Goal: Task Accomplishment & Management: Use online tool/utility

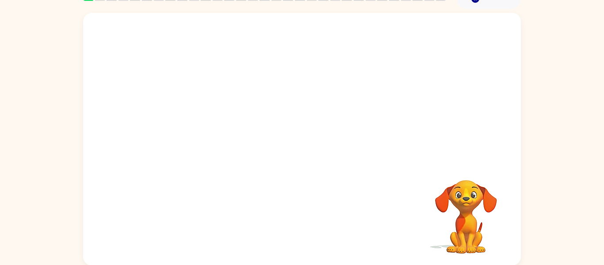
scroll to position [46, 0]
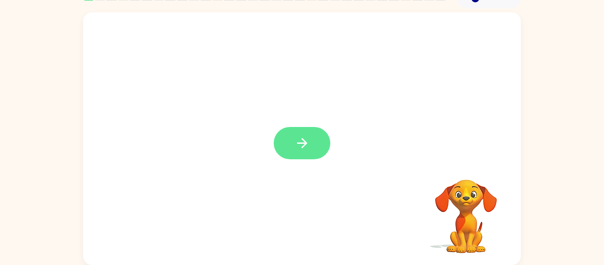
click at [277, 139] on button "button" at bounding box center [302, 143] width 57 height 32
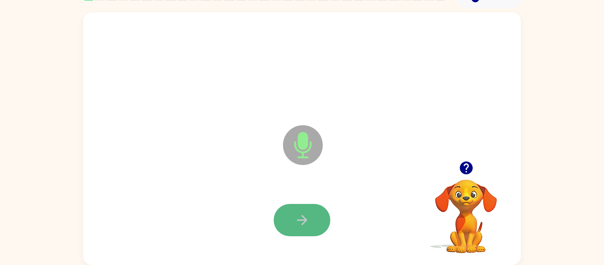
click at [293, 210] on button "button" at bounding box center [302, 220] width 57 height 32
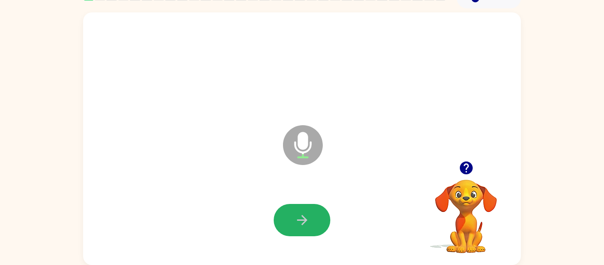
click at [293, 210] on button "button" at bounding box center [302, 220] width 57 height 32
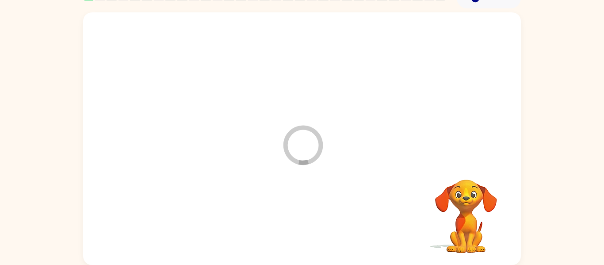
click at [293, 210] on div at bounding box center [302, 220] width 420 height 73
click at [413, 230] on div at bounding box center [302, 220] width 420 height 73
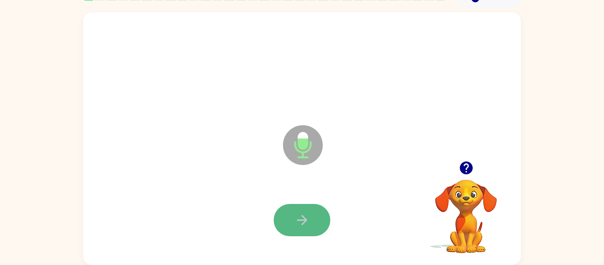
click at [301, 231] on button "button" at bounding box center [302, 220] width 57 height 32
click at [466, 168] on icon "button" at bounding box center [466, 167] width 15 height 15
click at [309, 213] on icon "button" at bounding box center [302, 219] width 15 height 15
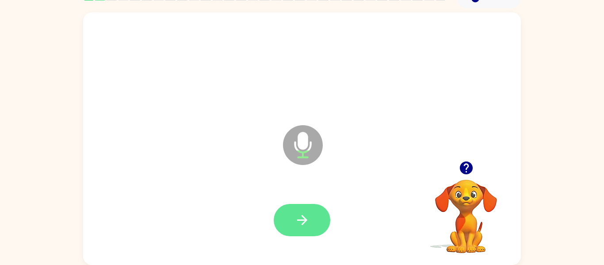
click at [294, 230] on button "button" at bounding box center [302, 220] width 57 height 32
click at [293, 225] on button "button" at bounding box center [302, 220] width 57 height 32
click at [300, 221] on icon "button" at bounding box center [302, 219] width 15 height 15
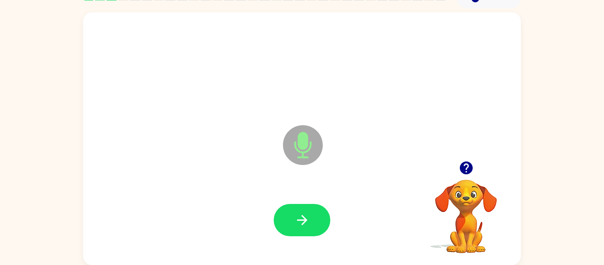
click at [300, 221] on icon "button" at bounding box center [302, 219] width 15 height 15
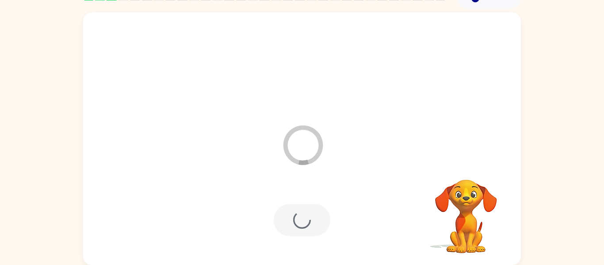
click at [300, 221] on div at bounding box center [302, 220] width 57 height 32
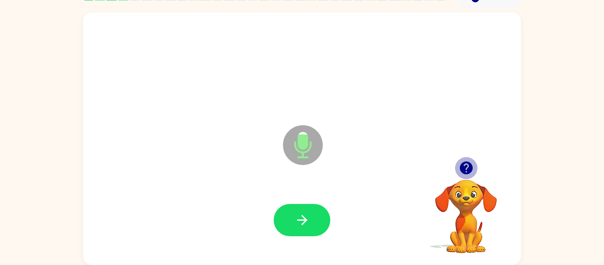
click at [464, 163] on icon "button" at bounding box center [465, 167] width 13 height 13
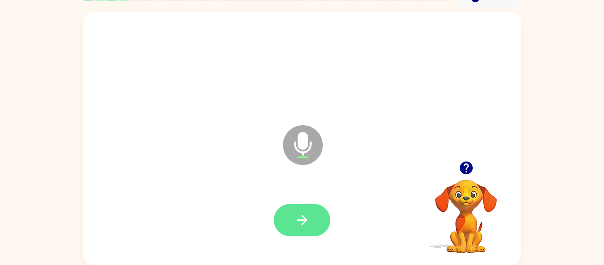
click at [303, 221] on icon "button" at bounding box center [302, 219] width 15 height 15
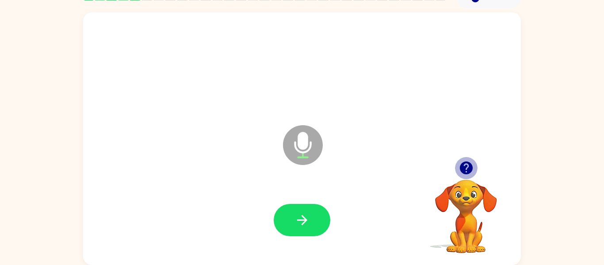
click at [465, 161] on icon "button" at bounding box center [466, 167] width 15 height 15
click at [465, 161] on div "Microphone The Microphone is here when it is your turn to talk" at bounding box center [302, 138] width 438 height 252
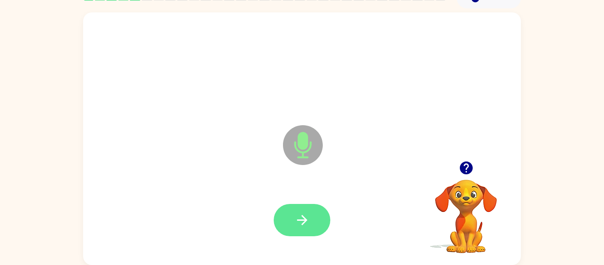
click at [293, 220] on button "button" at bounding box center [302, 220] width 57 height 32
click at [295, 223] on icon "button" at bounding box center [302, 219] width 15 height 15
click at [297, 223] on icon "button" at bounding box center [302, 219] width 15 height 15
click at [316, 225] on button "button" at bounding box center [302, 220] width 57 height 32
click at [291, 233] on button "button" at bounding box center [302, 220] width 57 height 32
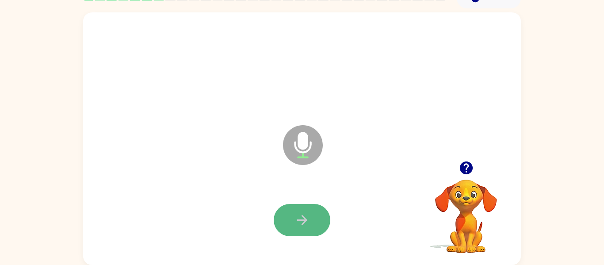
click at [296, 217] on icon "button" at bounding box center [302, 219] width 15 height 15
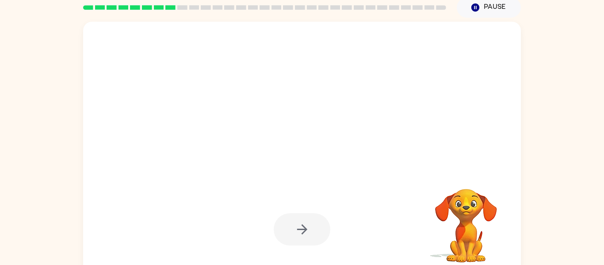
scroll to position [36, 0]
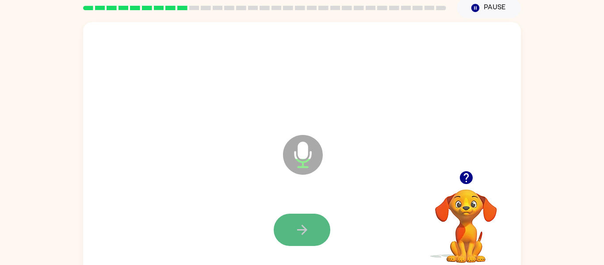
click at [302, 229] on icon "button" at bounding box center [302, 229] width 15 height 15
click at [299, 231] on icon "button" at bounding box center [302, 229] width 15 height 15
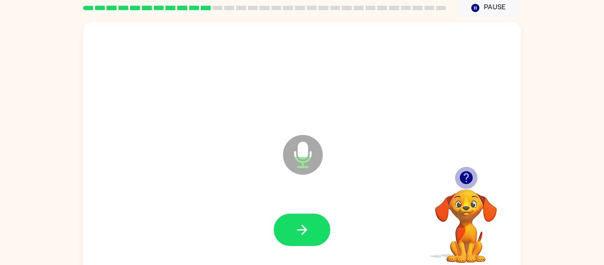
click at [464, 173] on icon "button" at bounding box center [465, 177] width 13 height 13
drag, startPoint x: 376, startPoint y: 195, endPoint x: 371, endPoint y: 194, distance: 4.5
click at [371, 194] on icon "Microphone The Microphone is here when it is your turn to talk" at bounding box center [347, 166] width 133 height 66
click at [336, 255] on div at bounding box center [302, 230] width 420 height 73
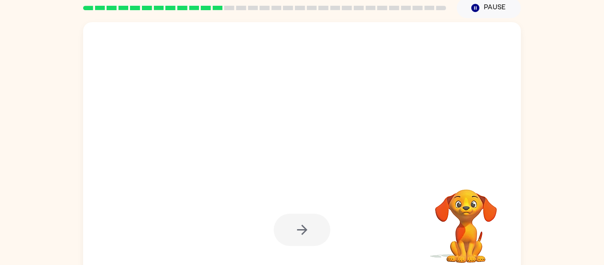
click at [336, 255] on div at bounding box center [302, 230] width 420 height 73
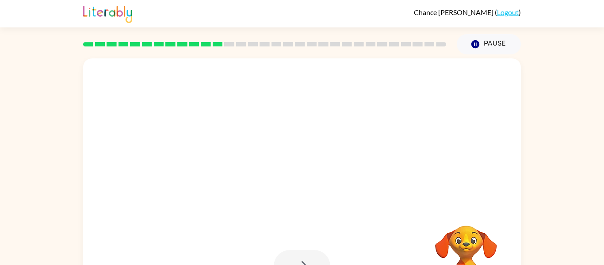
click at [336, 255] on div at bounding box center [302, 266] width 420 height 73
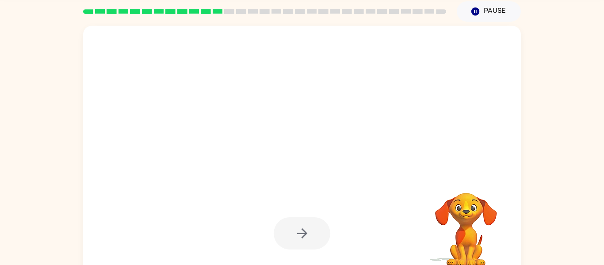
scroll to position [46, 0]
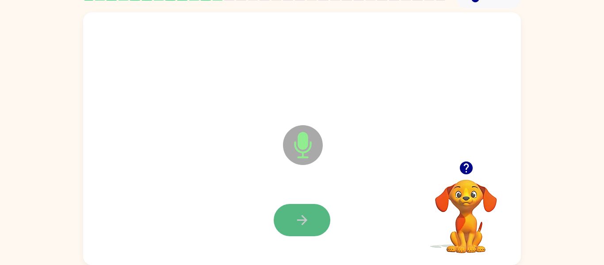
click at [302, 211] on button "button" at bounding box center [302, 220] width 57 height 32
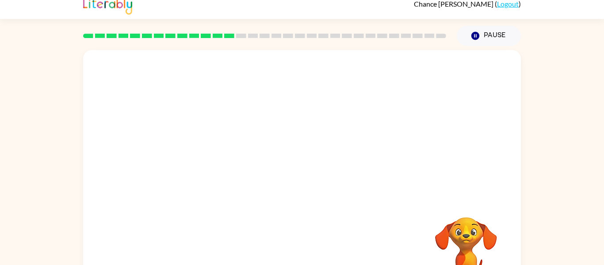
scroll to position [0, 0]
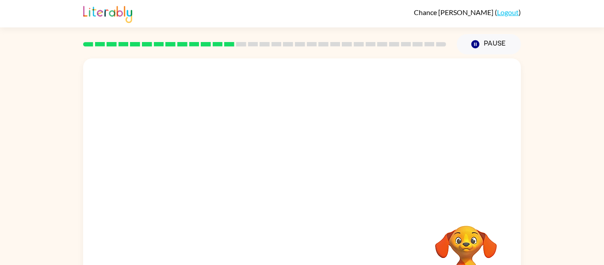
click at [353, 31] on div at bounding box center [265, 44] width 374 height 31
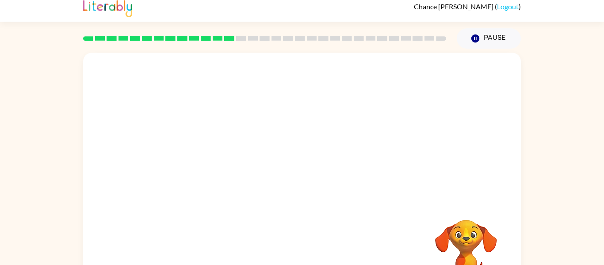
scroll to position [8, 0]
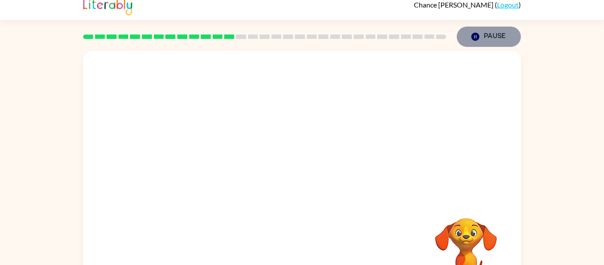
click at [474, 35] on icon "button" at bounding box center [475, 37] width 8 height 8
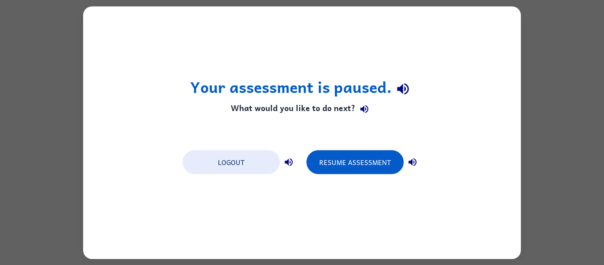
scroll to position [0, 0]
click at [474, 35] on div "Your assessment is paused. What would you like to do next? Logout Resume Assess…" at bounding box center [302, 132] width 438 height 252
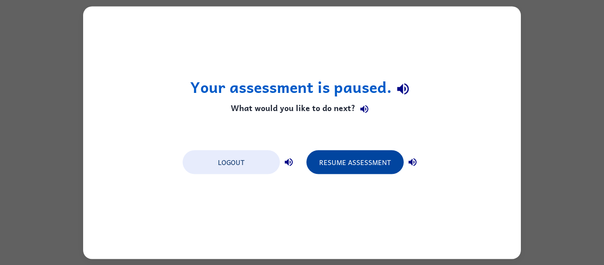
click at [373, 157] on button "Resume Assessment" at bounding box center [354, 162] width 97 height 24
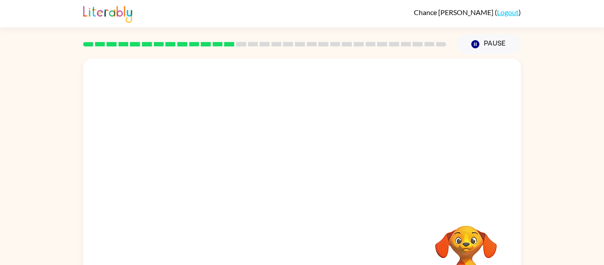
click at [362, 237] on div "Your browser must support playing .mp4 files to use Literably. Please try using…" at bounding box center [302, 184] width 438 height 252
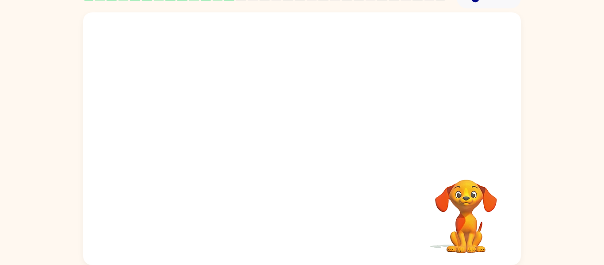
click at [331, 226] on div "Your browser must support playing .mp4 files to use Literably. Please try using…" at bounding box center [302, 138] width 438 height 252
